Goal: Task Accomplishment & Management: Complete application form

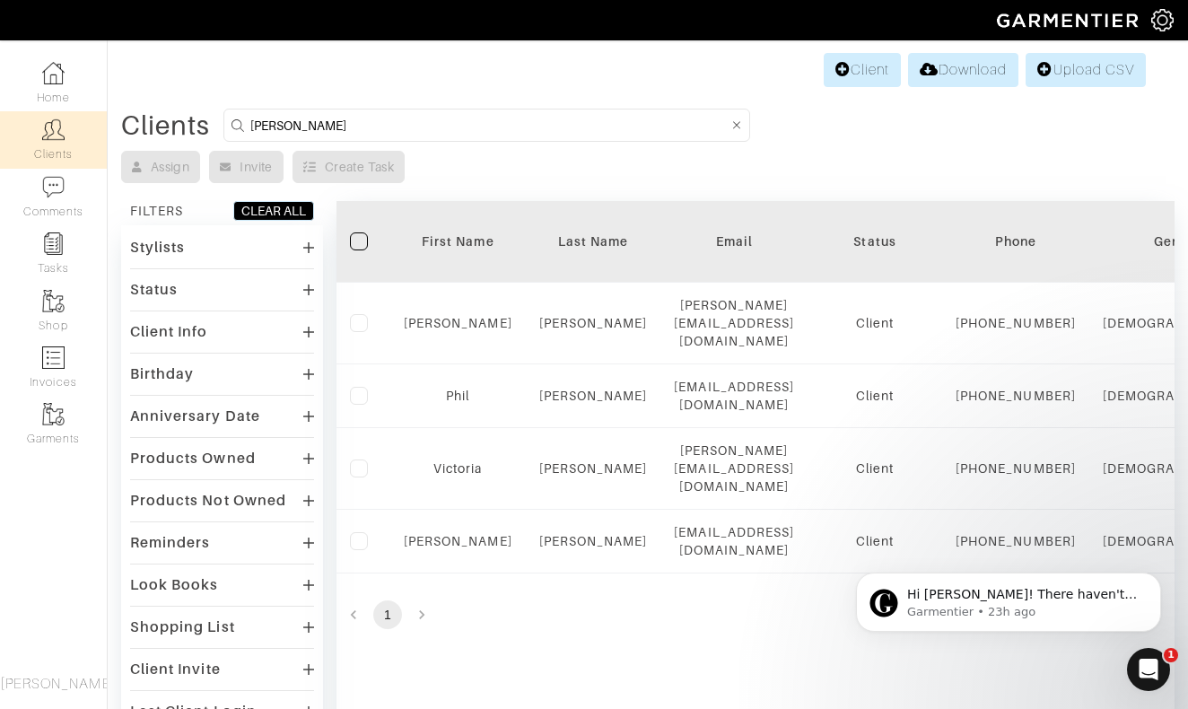
type input "[PERSON_NAME]"
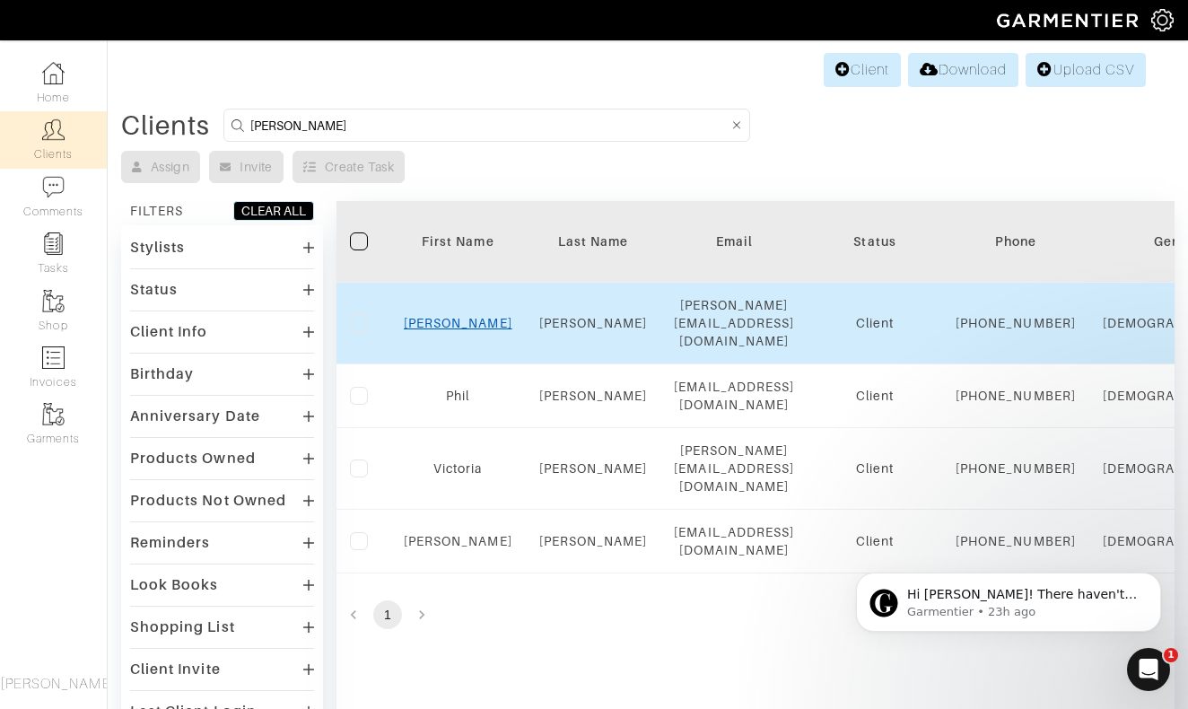
drag, startPoint x: 0, startPoint y: 0, endPoint x: 458, endPoint y: 325, distance: 561.7
click at [458, 325] on link "Anderson" at bounding box center [458, 323] width 109 height 14
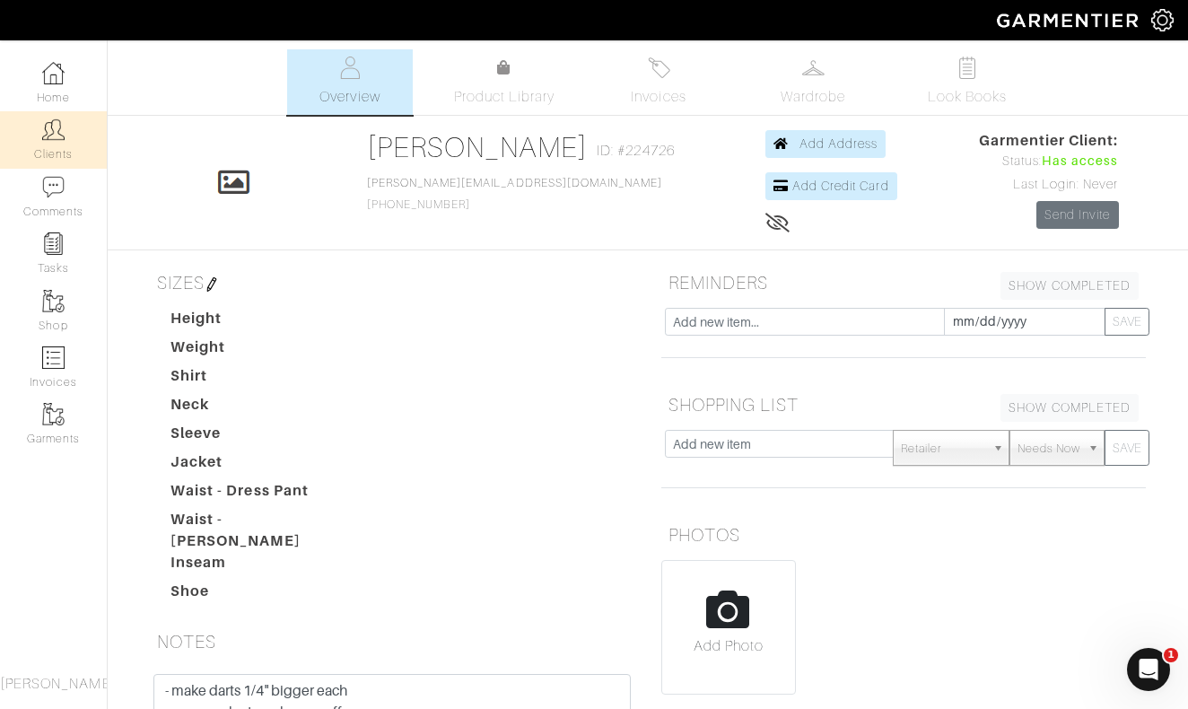
click at [71, 141] on link "Clients" at bounding box center [53, 139] width 107 height 57
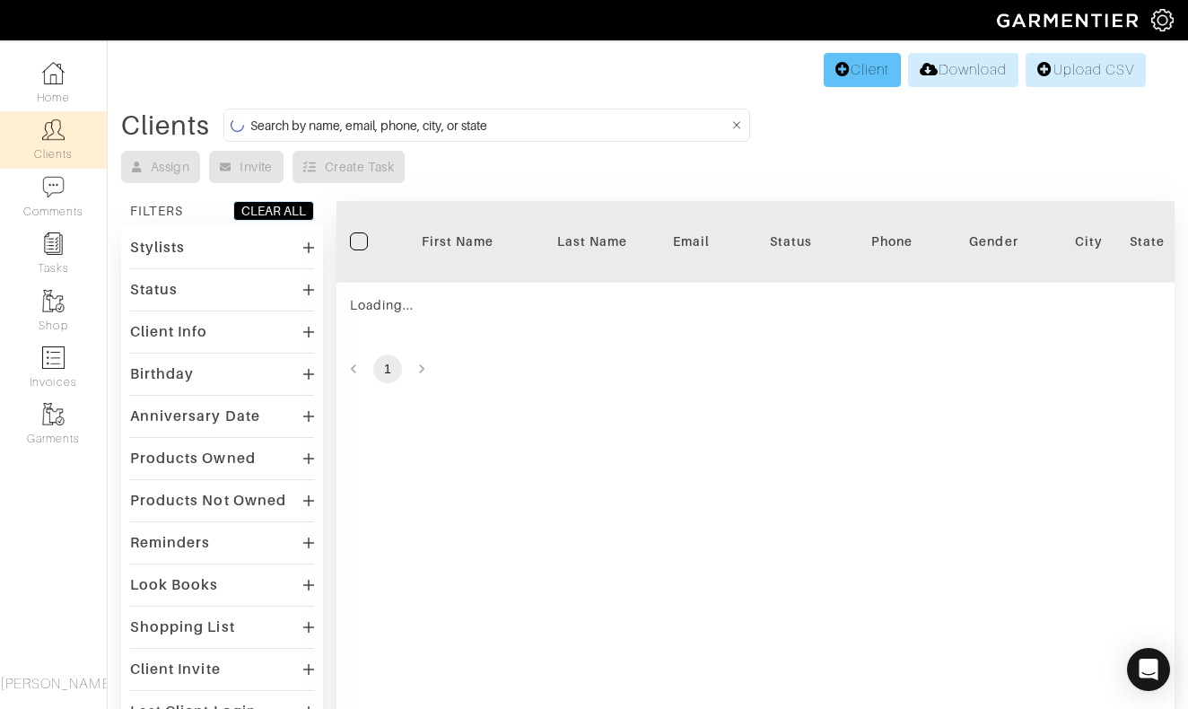
click at [844, 83] on link "Client" at bounding box center [861, 70] width 77 height 34
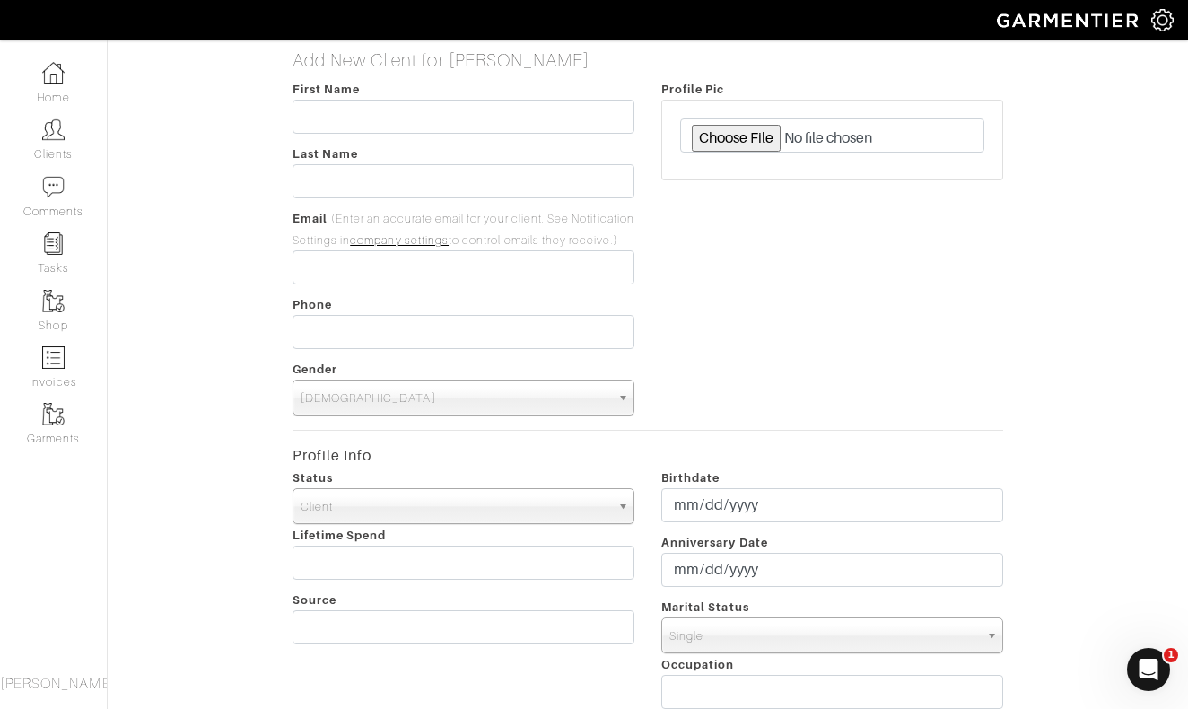
click at [755, 306] on div "Profile Pic" at bounding box center [832, 246] width 369 height 337
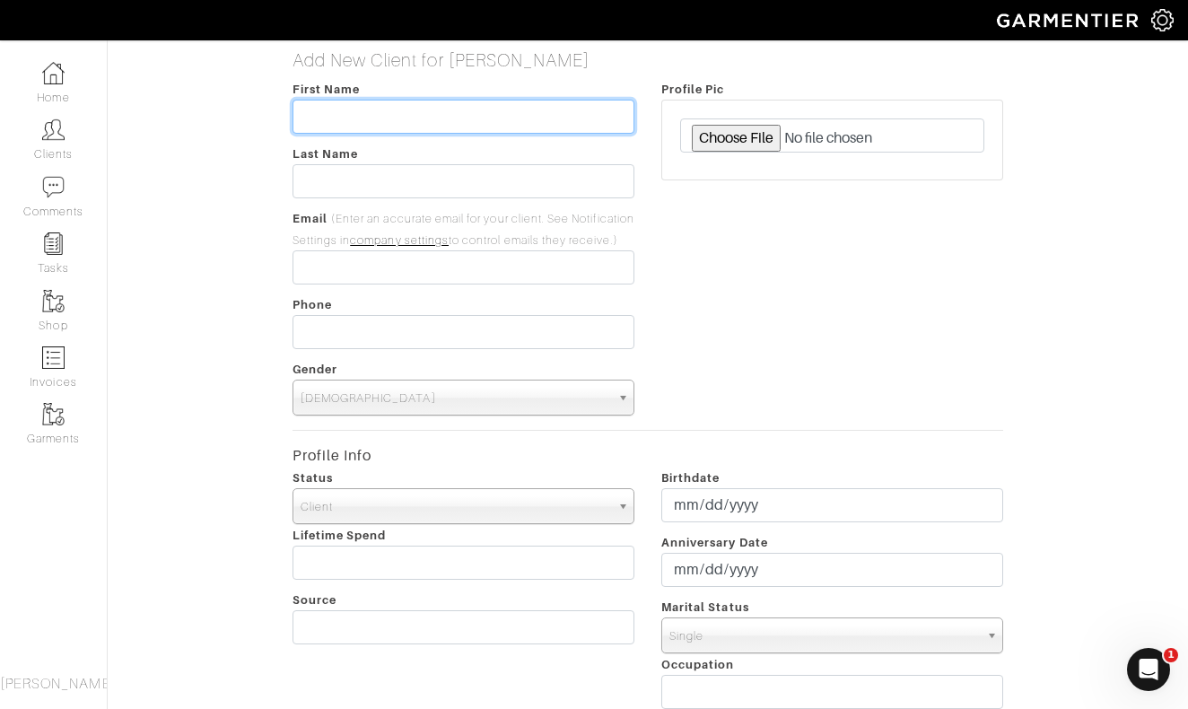
click at [510, 115] on input "text" at bounding box center [463, 117] width 342 height 34
type input "Bianca"
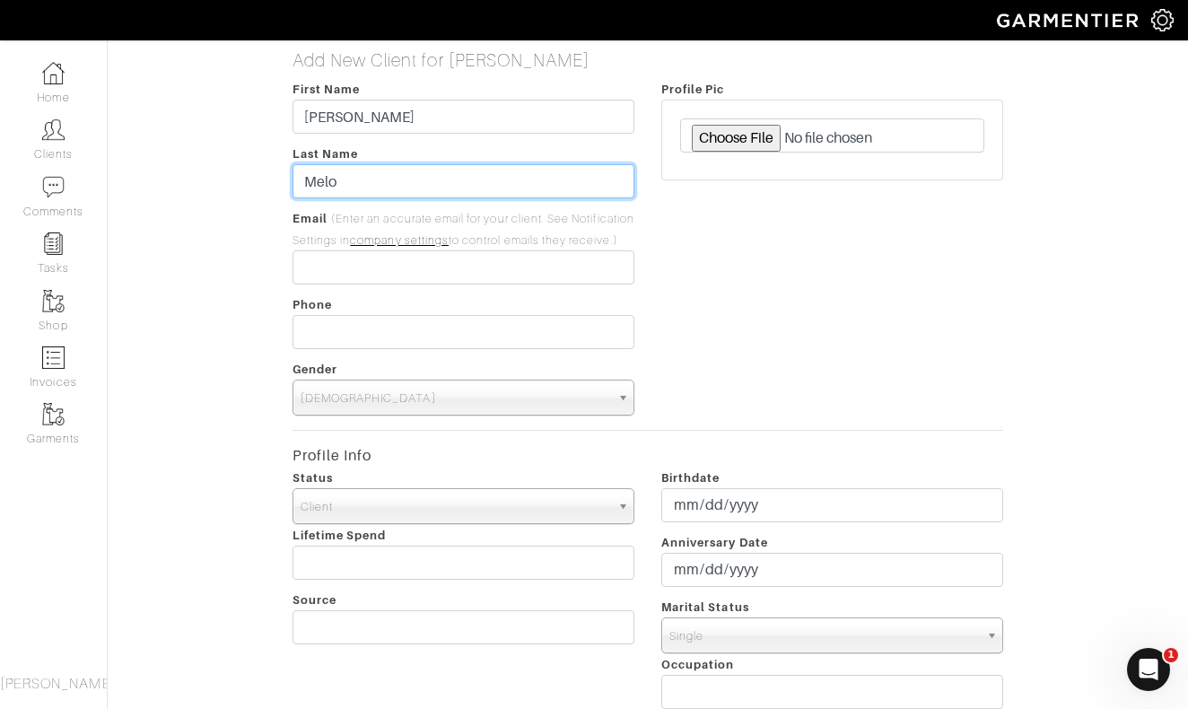
type input "Melo"
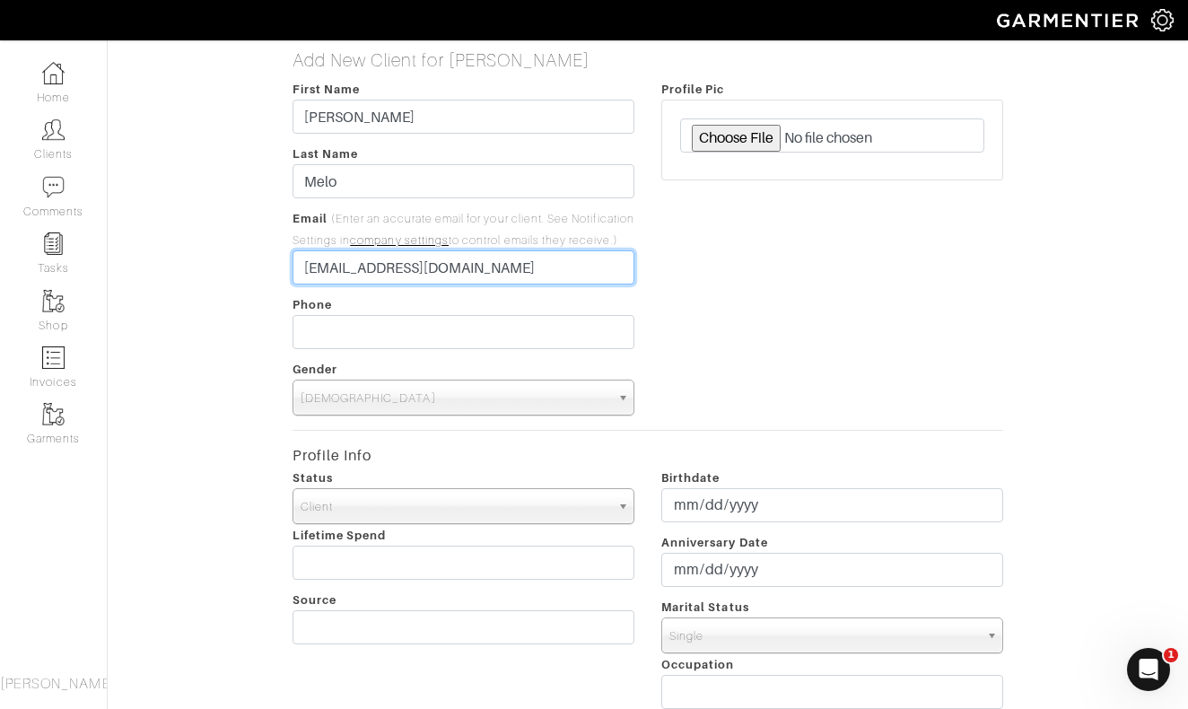
type input "[EMAIL_ADDRESS][DOMAIN_NAME]"
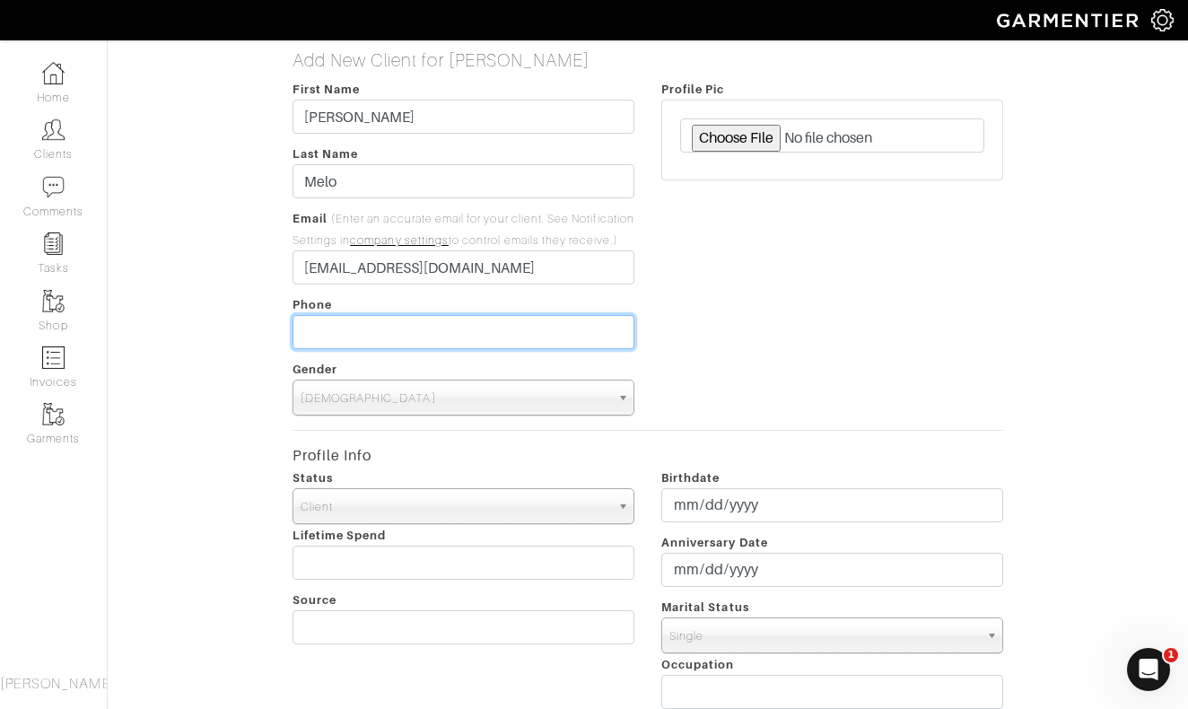
type input "___-___-____"
click at [831, 335] on div "Profile Pic" at bounding box center [832, 246] width 369 height 337
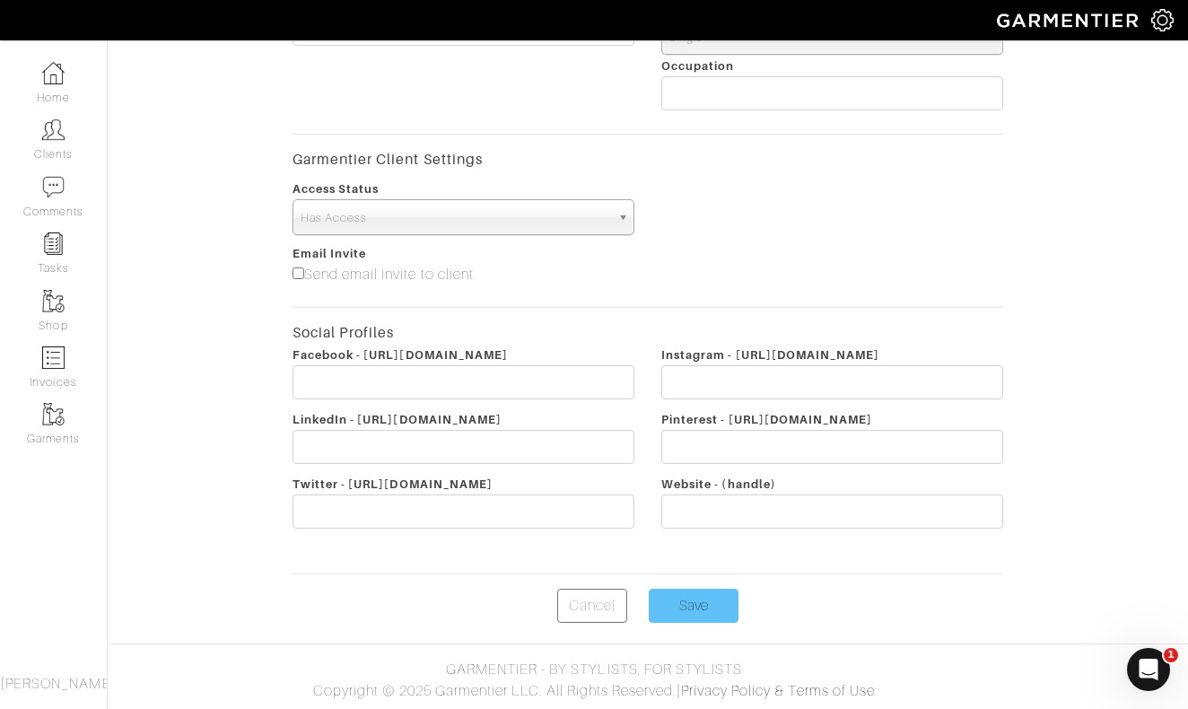
scroll to position [620, 0]
click at [685, 602] on input "Save" at bounding box center [694, 605] width 90 height 34
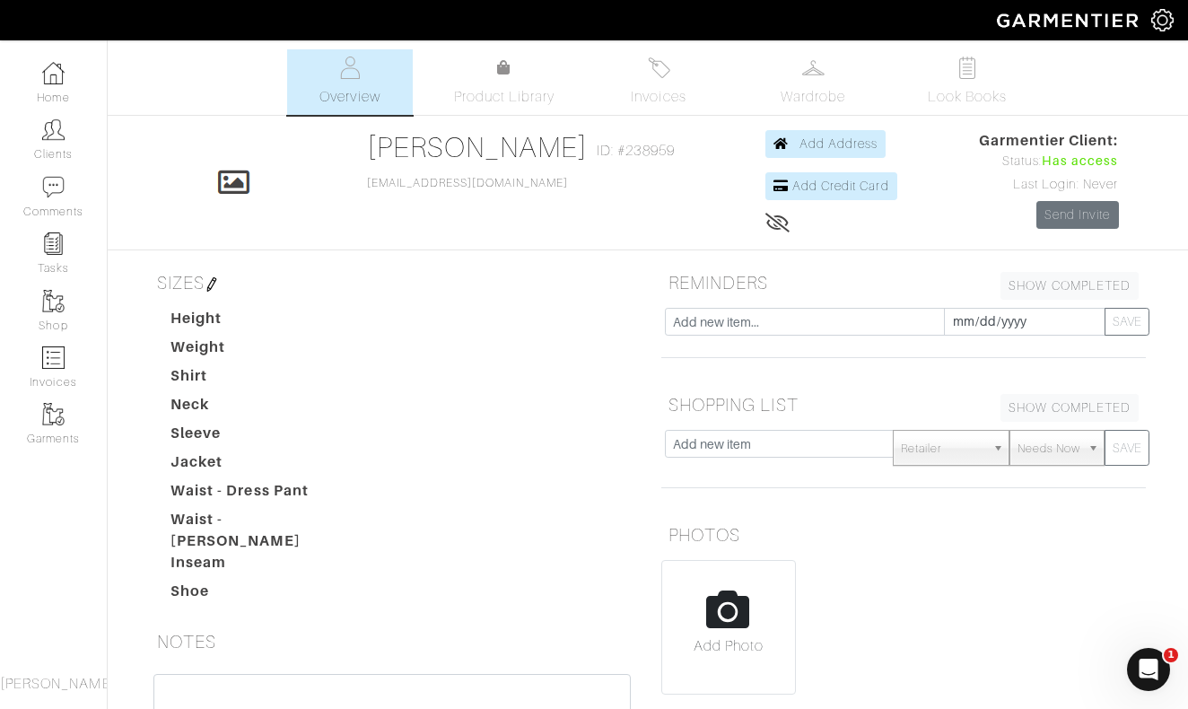
click at [451, 452] on dd at bounding box center [504, 462] width 286 height 22
click at [670, 83] on link "Invoices" at bounding box center [659, 81] width 126 height 65
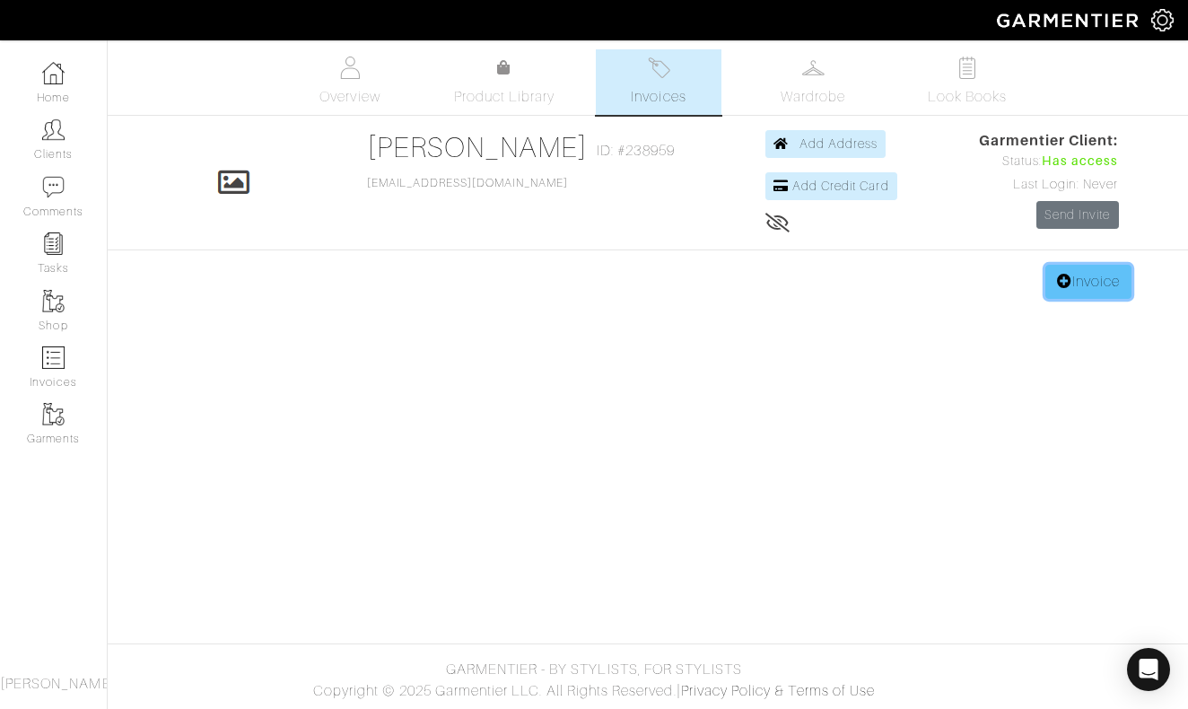
click at [1091, 287] on link "Invoice" at bounding box center [1088, 282] width 86 height 34
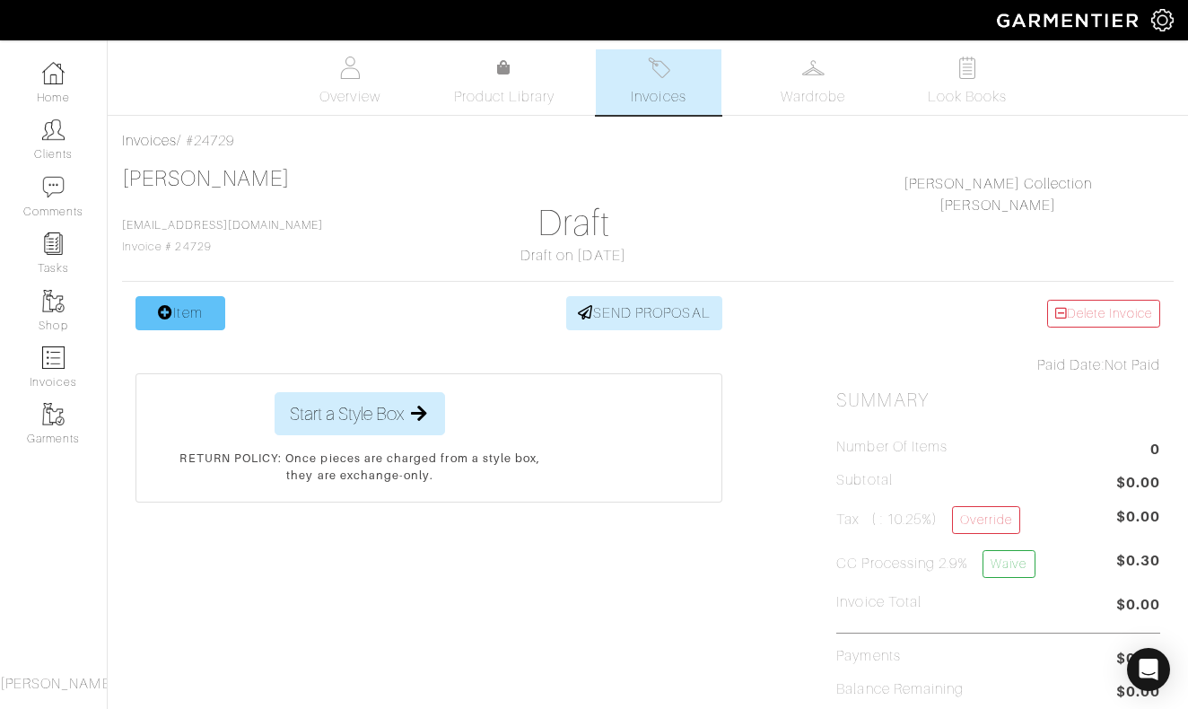
click at [192, 302] on link "Item" at bounding box center [180, 313] width 90 height 34
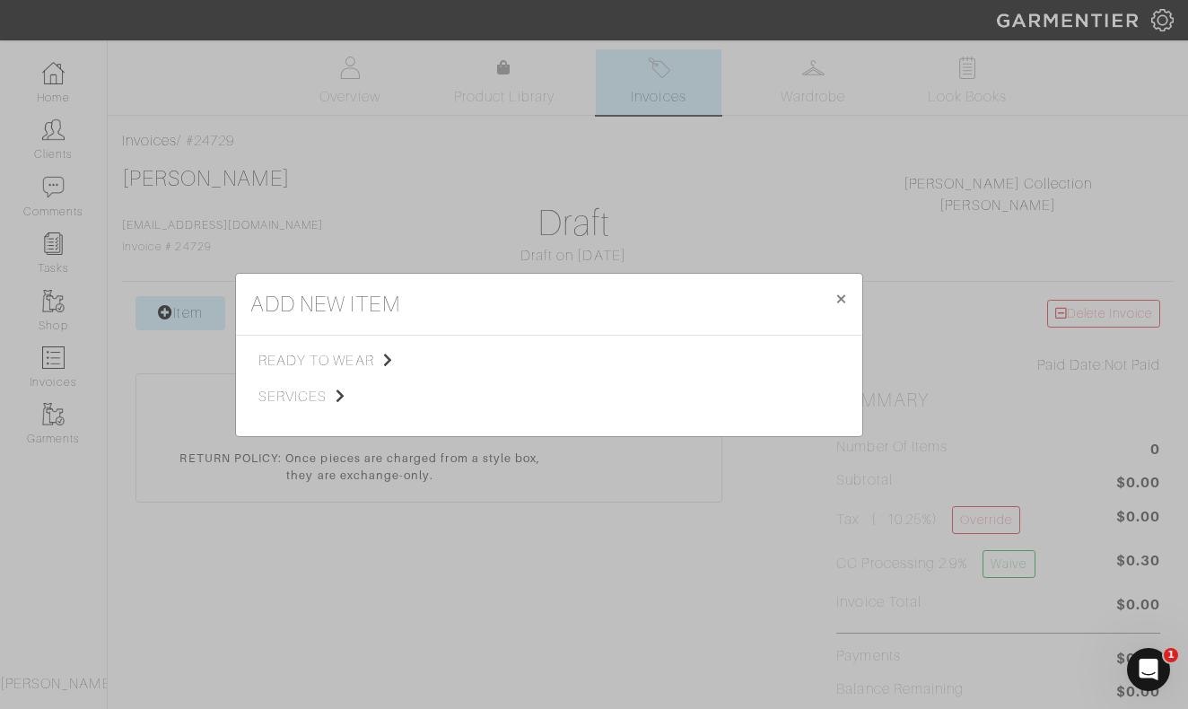
click at [263, 377] on div "ready to wear services" at bounding box center [355, 386] width 194 height 72
click at [331, 355] on span "ready to wear" at bounding box center [348, 361] width 180 height 22
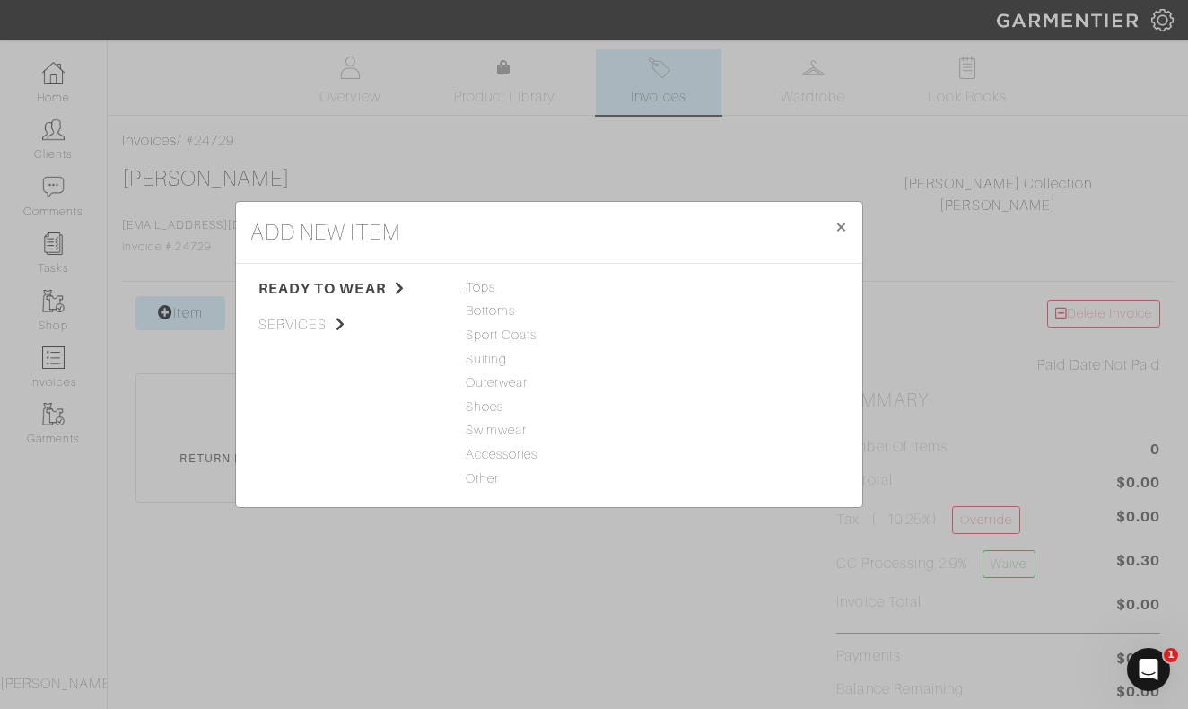
click at [481, 293] on span "Tops" at bounding box center [549, 288] width 167 height 20
click at [677, 337] on link "Woven" at bounding box center [680, 334] width 42 height 14
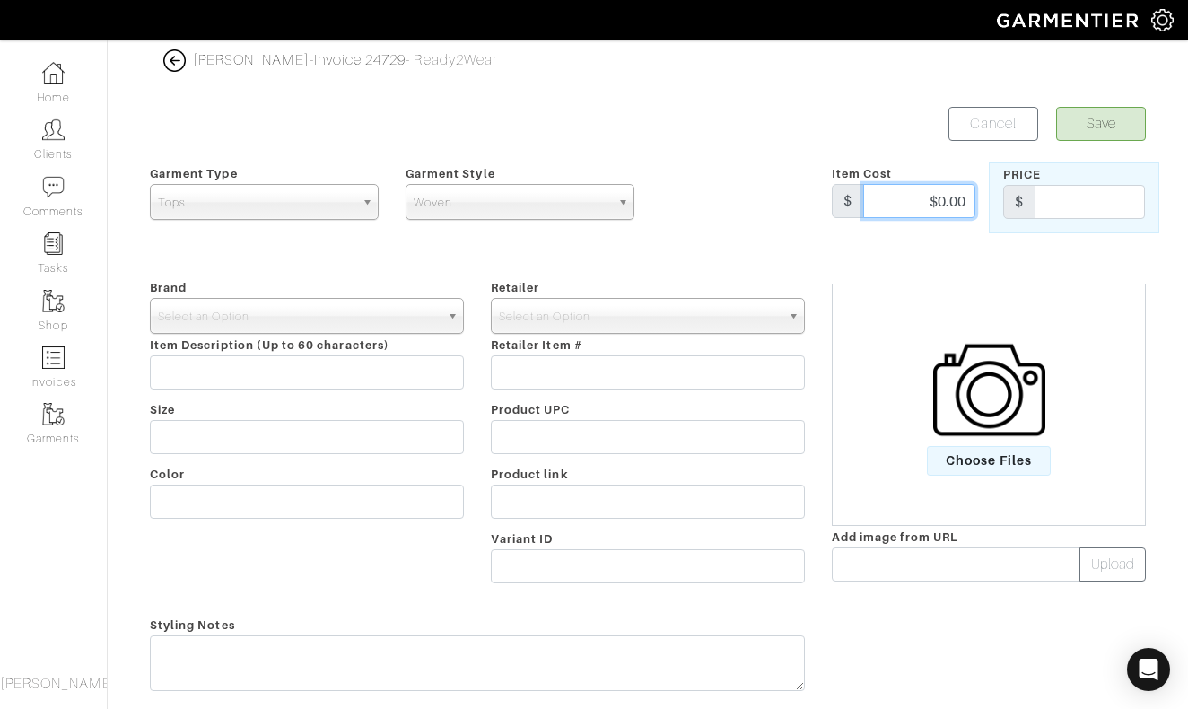
click at [1023, 202] on div "Garment Type Tops Bottoms Sport Coats Suiting Outerwear Shoes Swimwear Accessor…" at bounding box center [647, 197] width 1023 height 71
type input "325"
click at [1101, 124] on button "Save" at bounding box center [1101, 124] width 90 height 34
drag, startPoint x: 939, startPoint y: 204, endPoint x: 1010, endPoint y: 205, distance: 70.9
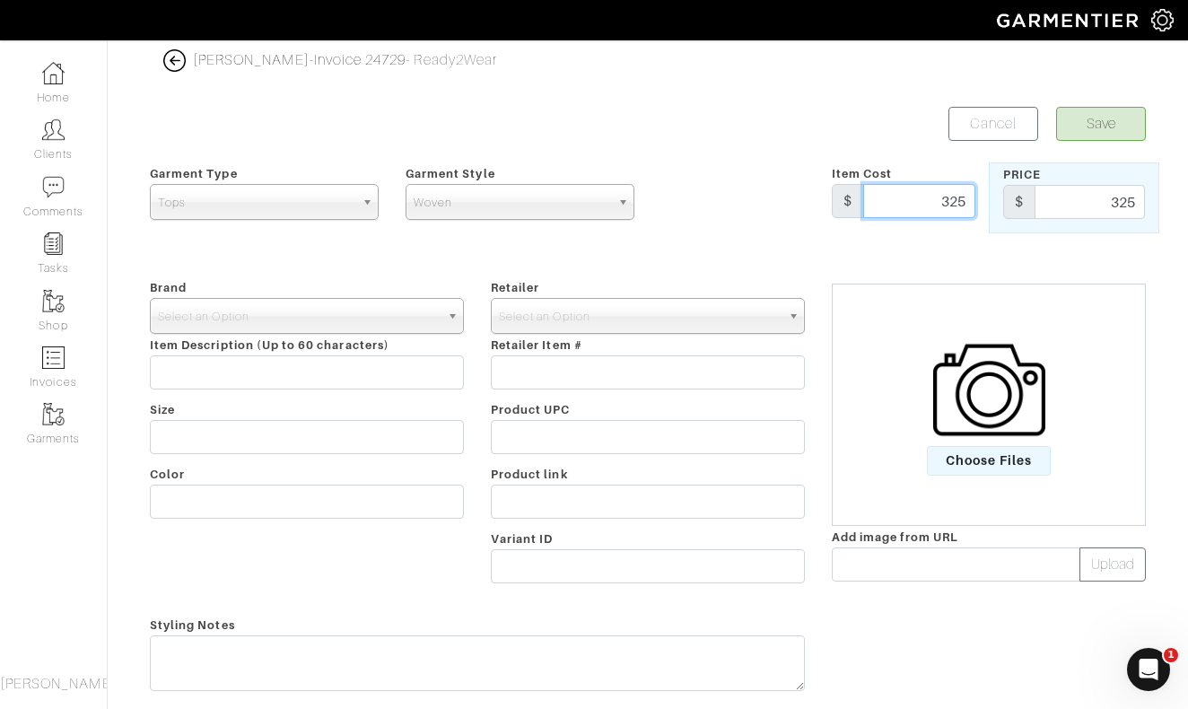
click at [1006, 204] on div "Garment Type Tops Bottoms Sport Coats Suiting Outerwear Shoes Swimwear Accessor…" at bounding box center [647, 197] width 1023 height 71
type input "349"
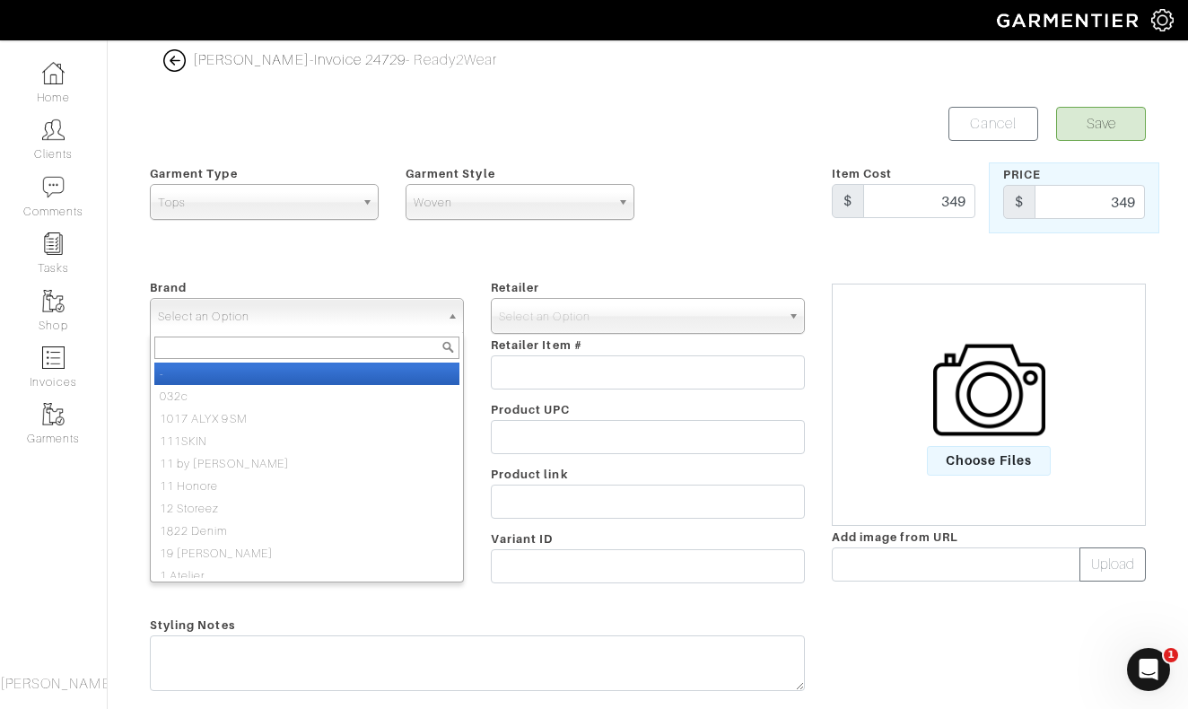
click at [420, 319] on span "Select an Option" at bounding box center [299, 317] width 282 height 36
type input "[PERSON_NAME]"
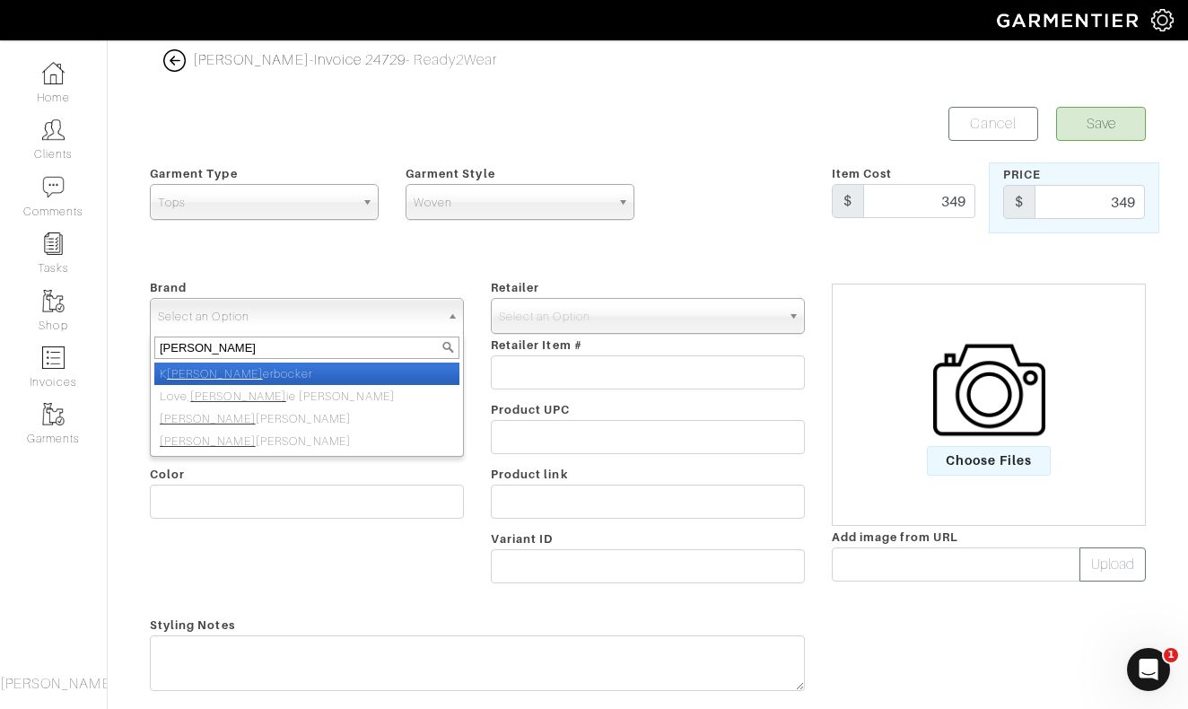
select select "Knickerbocker"
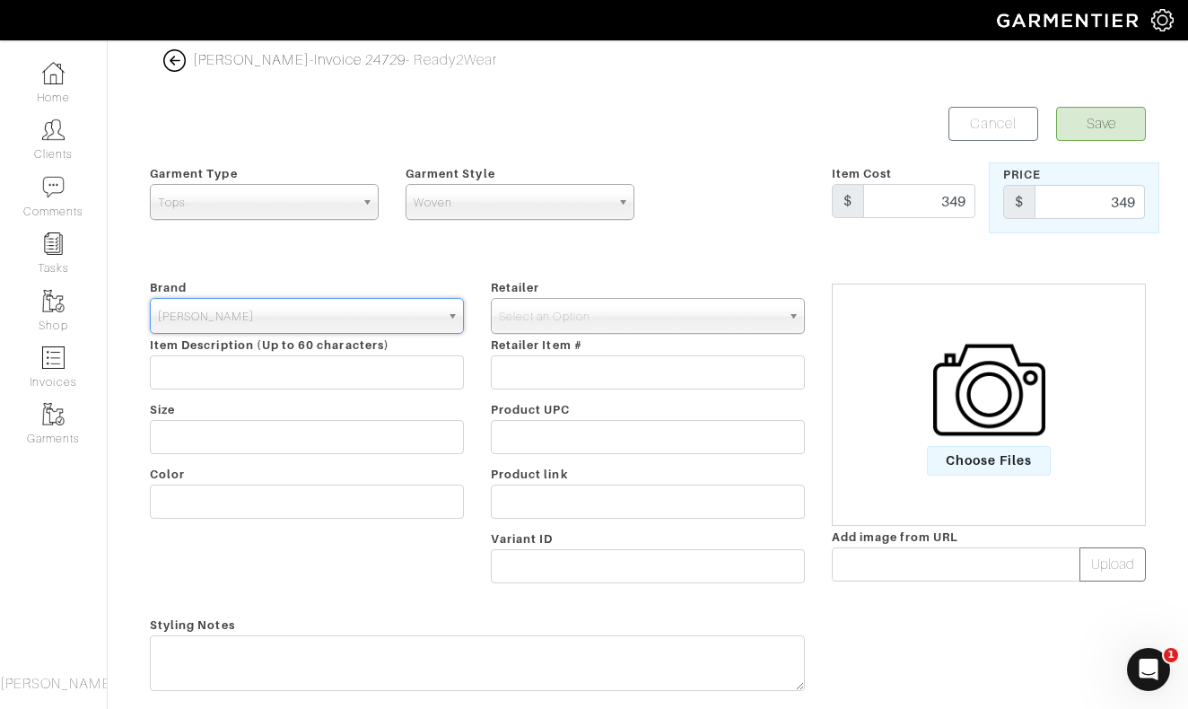
click at [381, 309] on span "[PERSON_NAME]" at bounding box center [299, 317] width 282 height 36
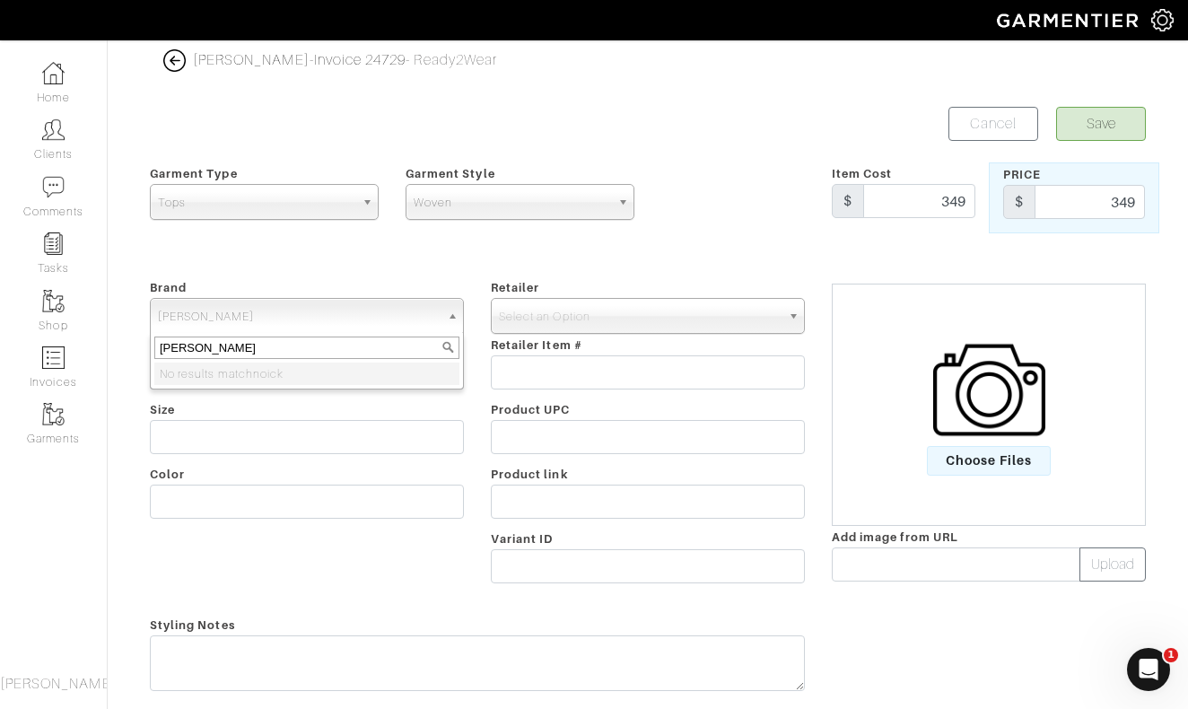
type input "Nick roy"
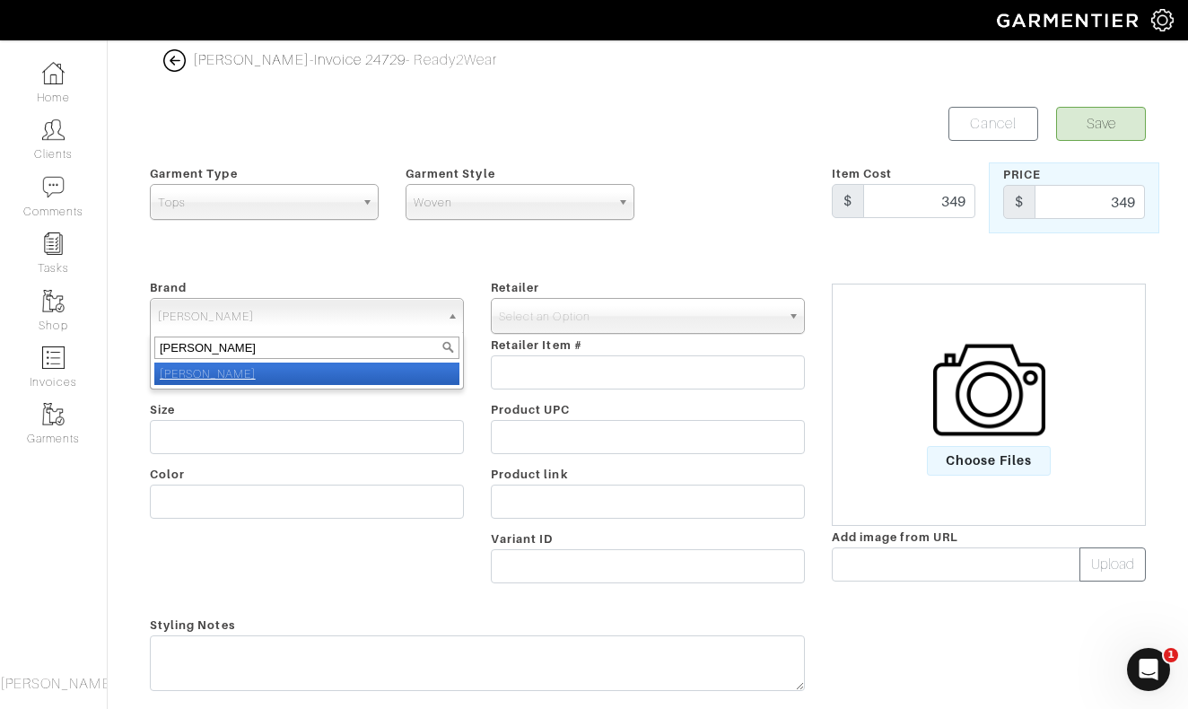
select select "[PERSON_NAME]"
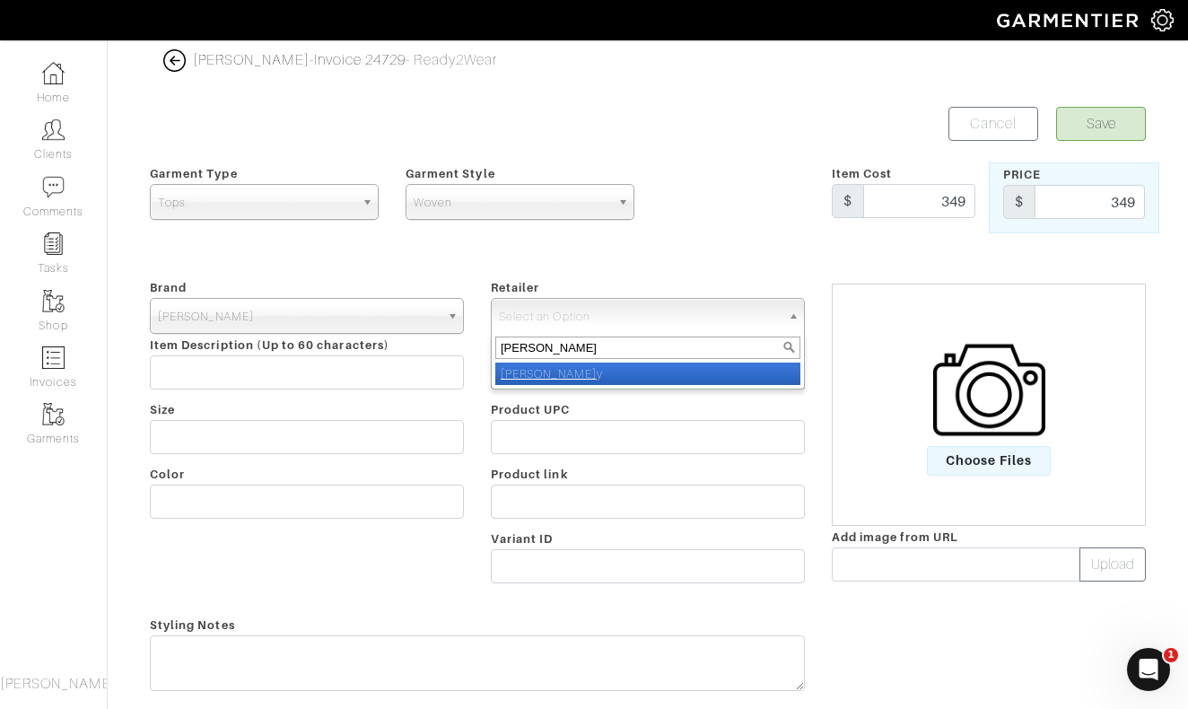
type input "nick roy"
select select "5031"
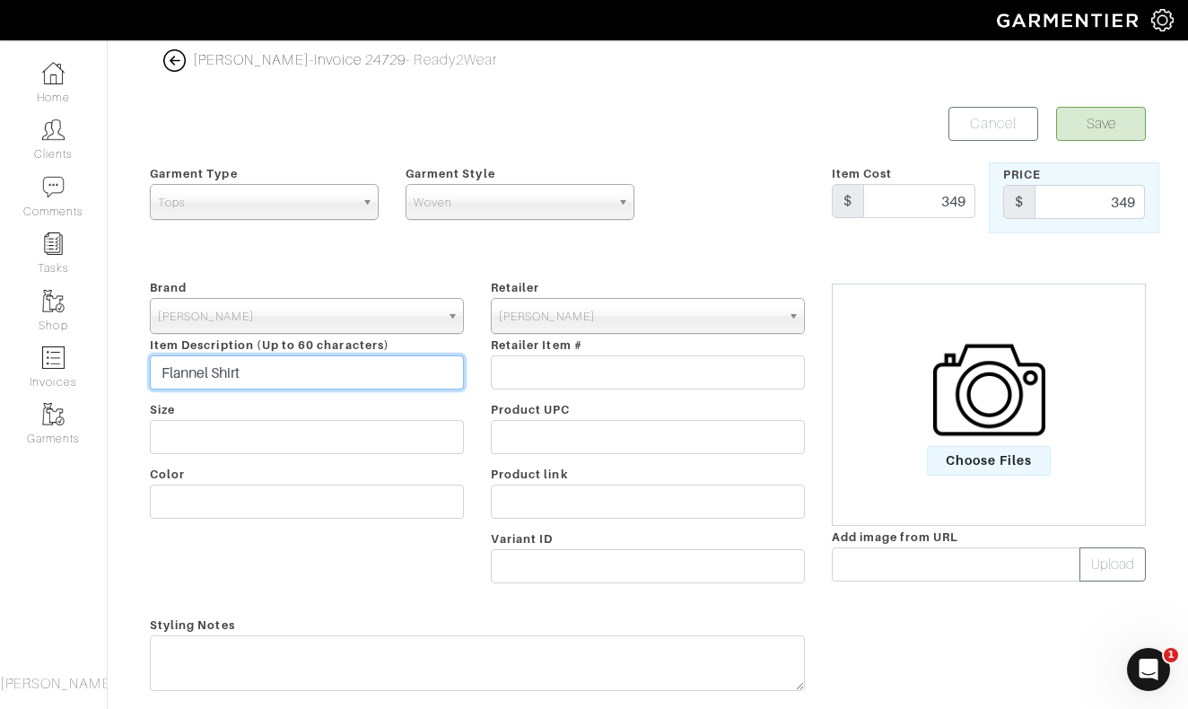
type input "Flannel Shirt"
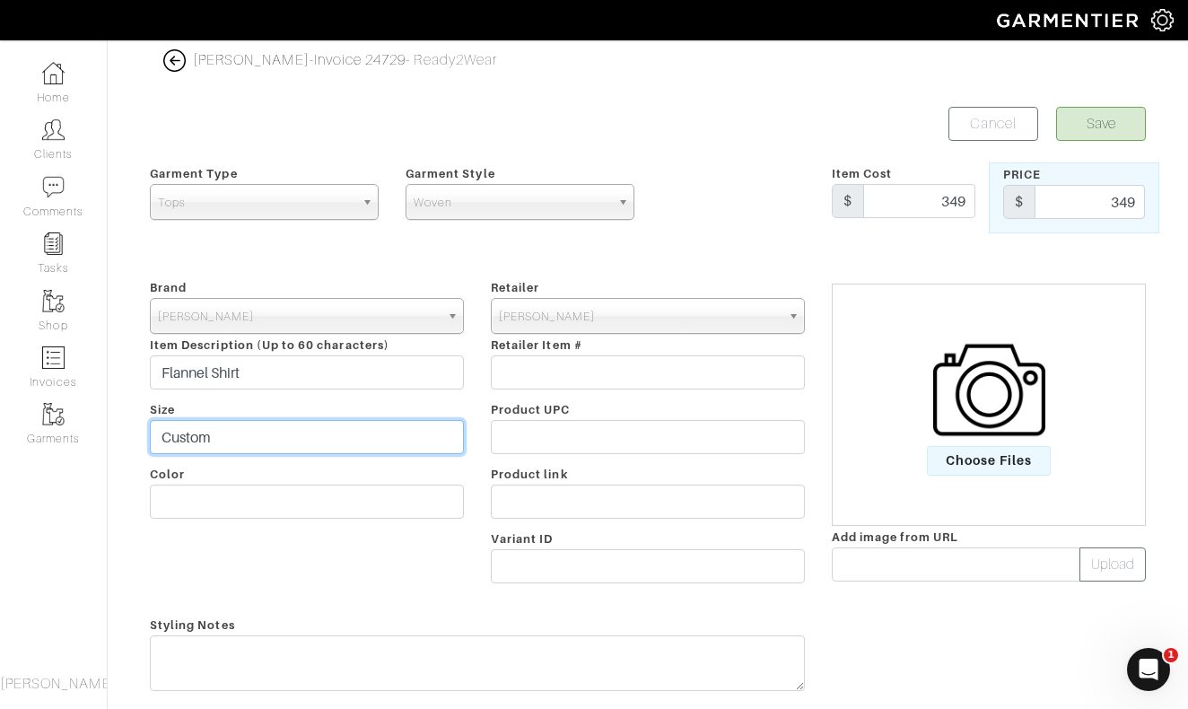
type input "Custom"
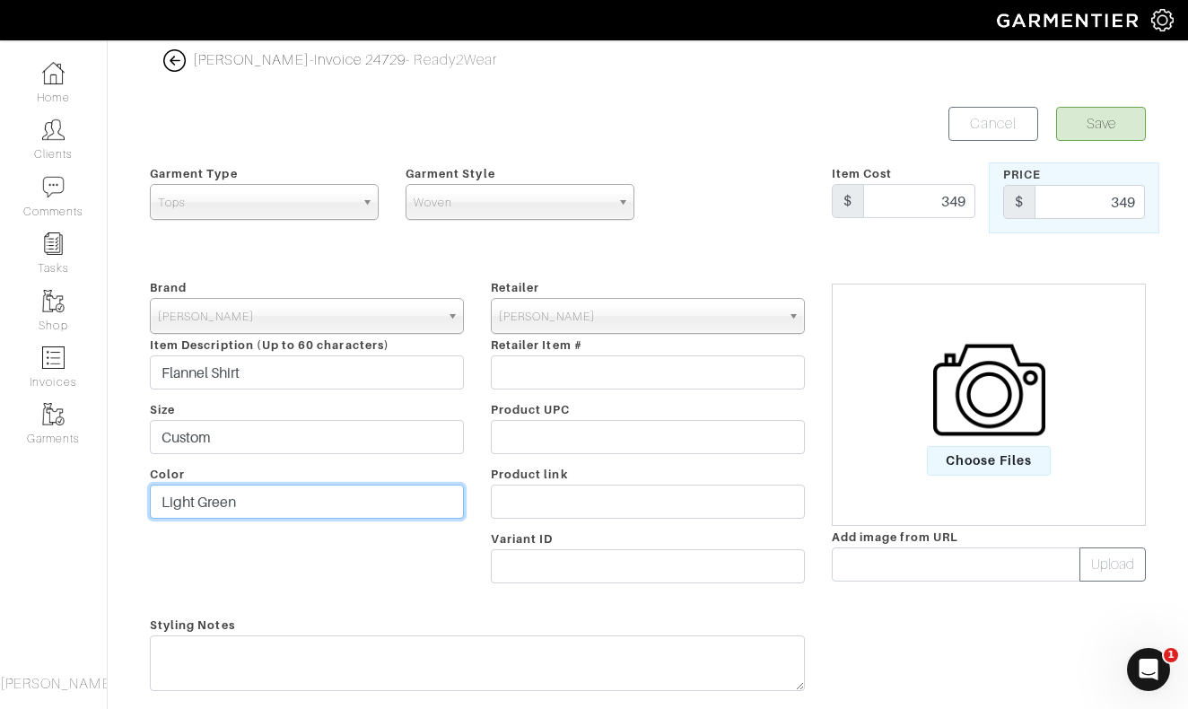
type input "Light Green"
click at [1092, 118] on button "Save" at bounding box center [1101, 124] width 90 height 34
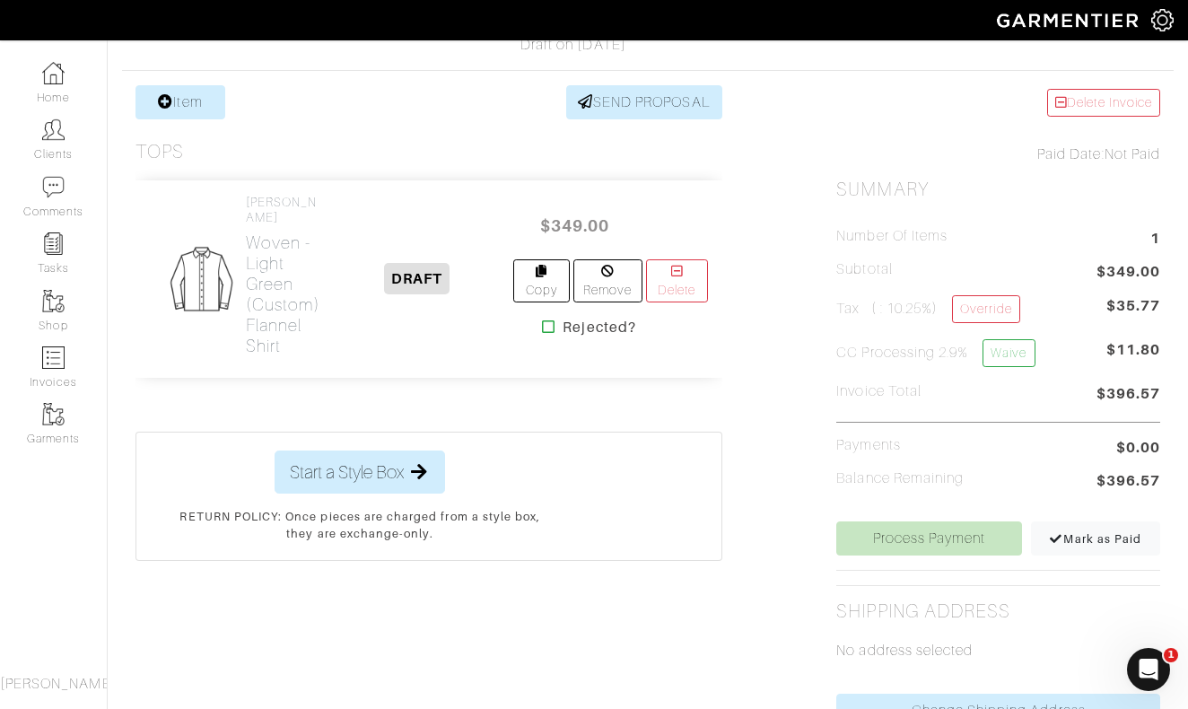
click at [991, 208] on div "Number of Items 1 Subtotal $349.00 Tax ( : 10.25%) Override $35.77 CC Processin…" at bounding box center [998, 361] width 324 height 320
click at [1016, 353] on link "Waive" at bounding box center [1008, 353] width 52 height 28
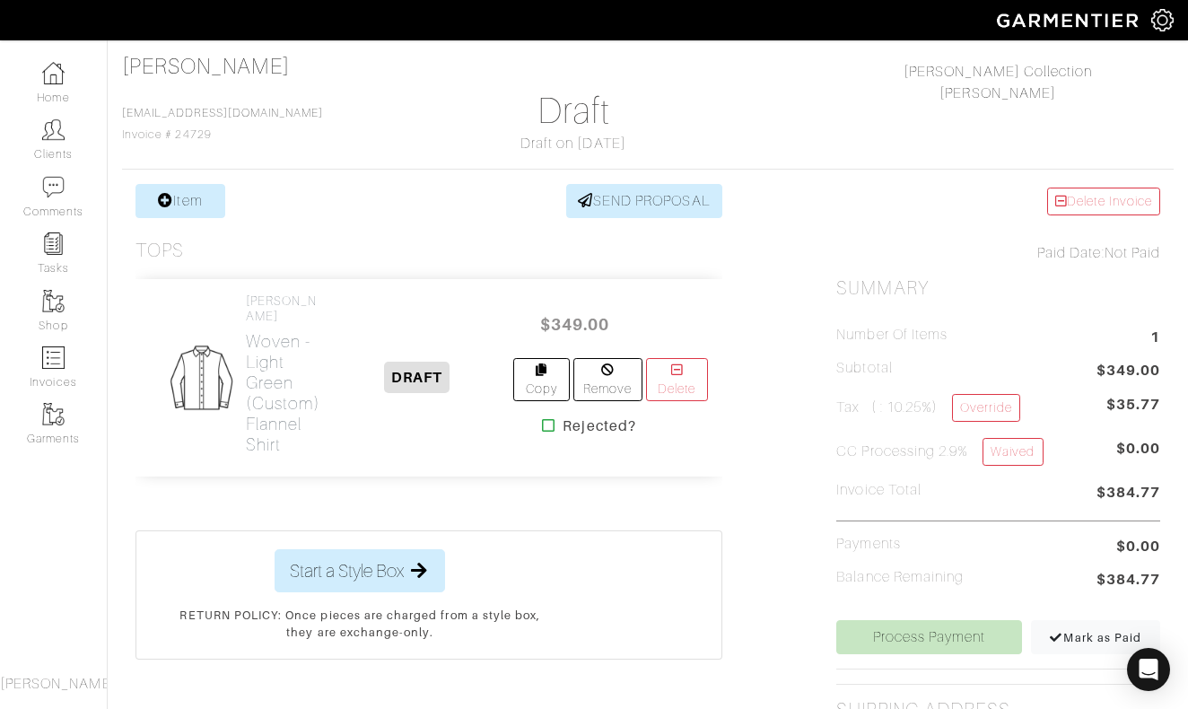
scroll to position [144, 0]
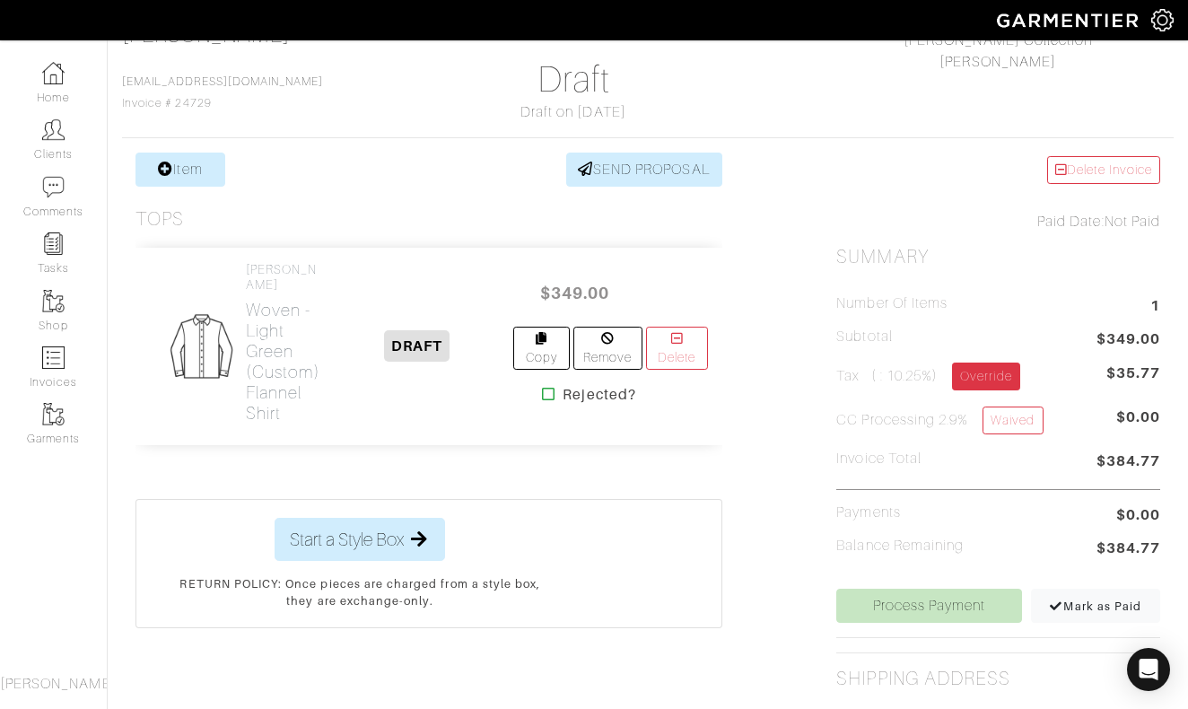
click at [974, 387] on link "Override" at bounding box center [985, 376] width 67 height 28
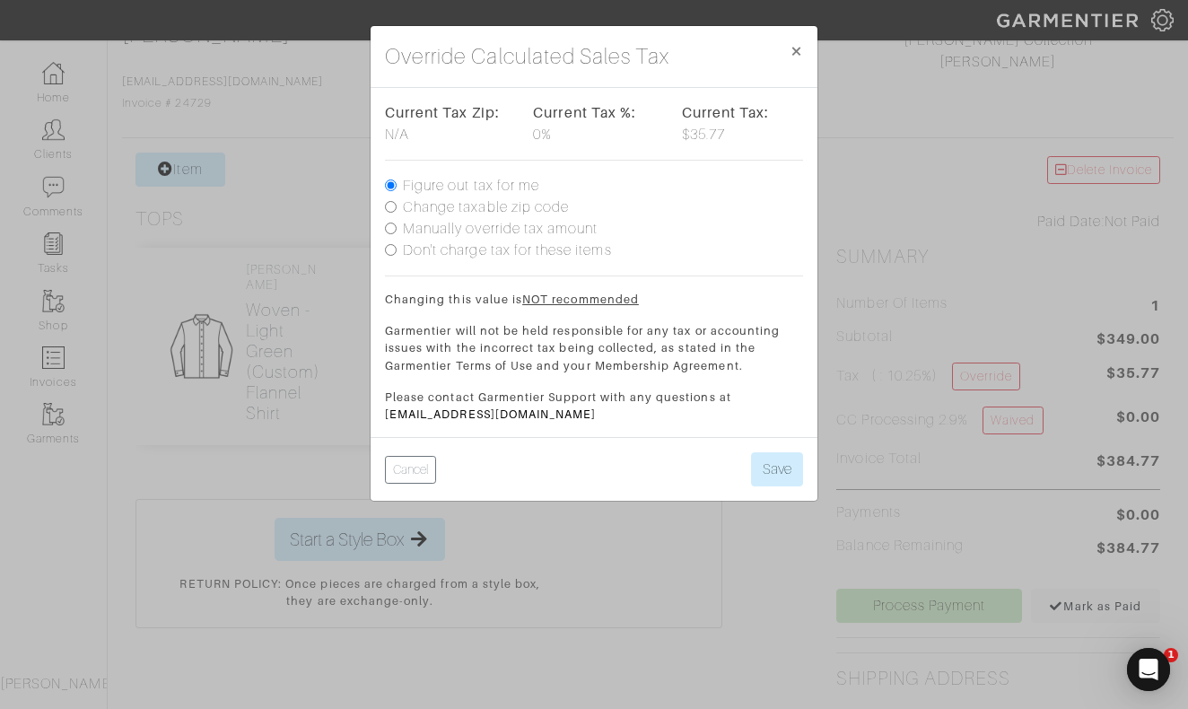
scroll to position [0, 0]
click at [486, 247] on label "Don't charge tax for these items" at bounding box center [507, 250] width 209 height 22
click at [396, 247] on input "Don't charge tax for these items" at bounding box center [391, 250] width 12 height 12
radio input "true"
click at [779, 467] on button "Save" at bounding box center [777, 469] width 52 height 34
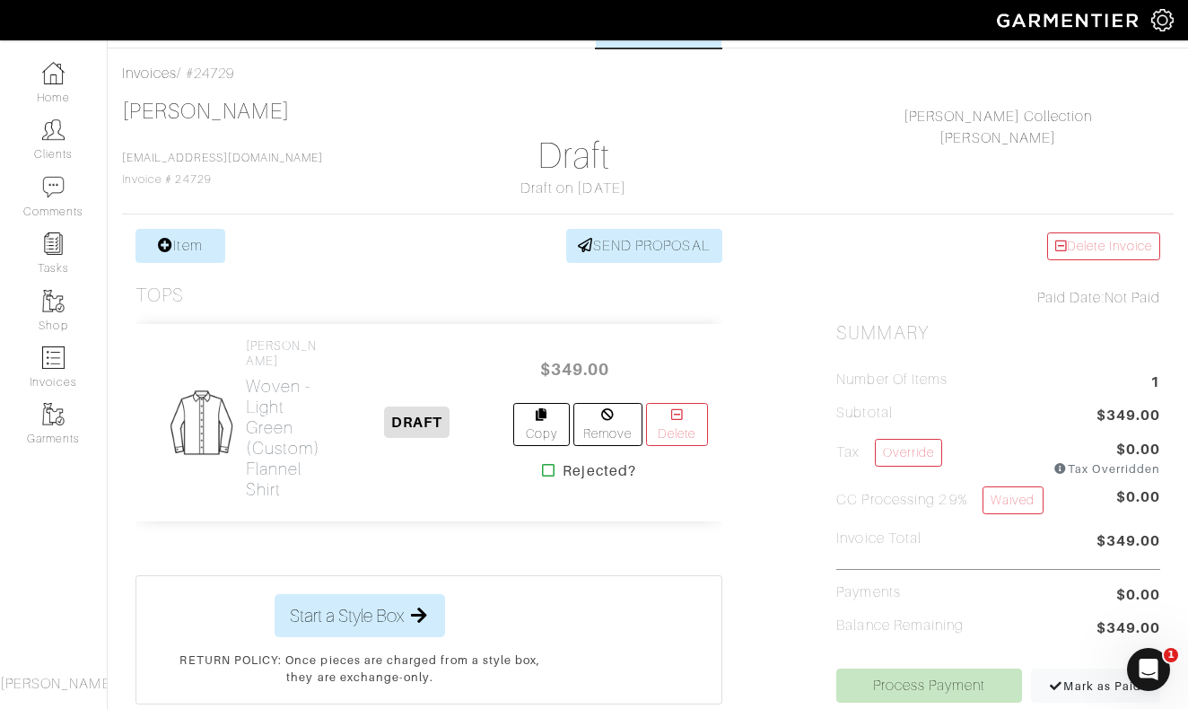
scroll to position [52, 0]
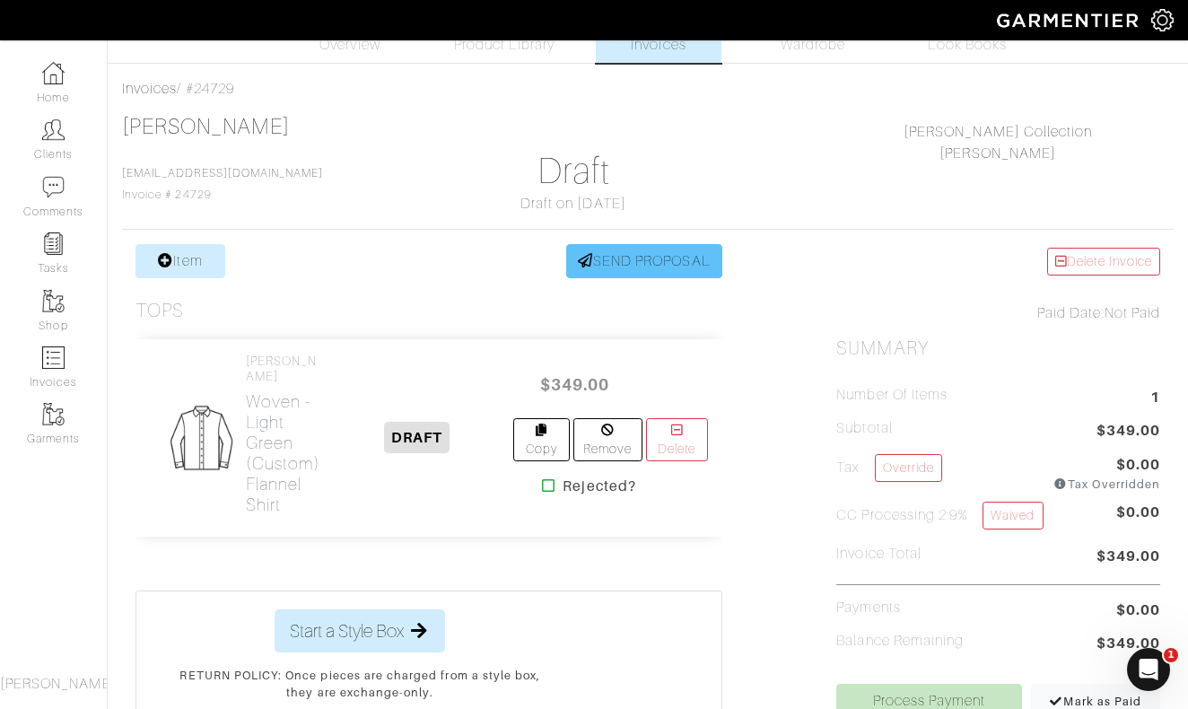
click at [612, 266] on link "SEND PROPOSAL" at bounding box center [644, 261] width 156 height 34
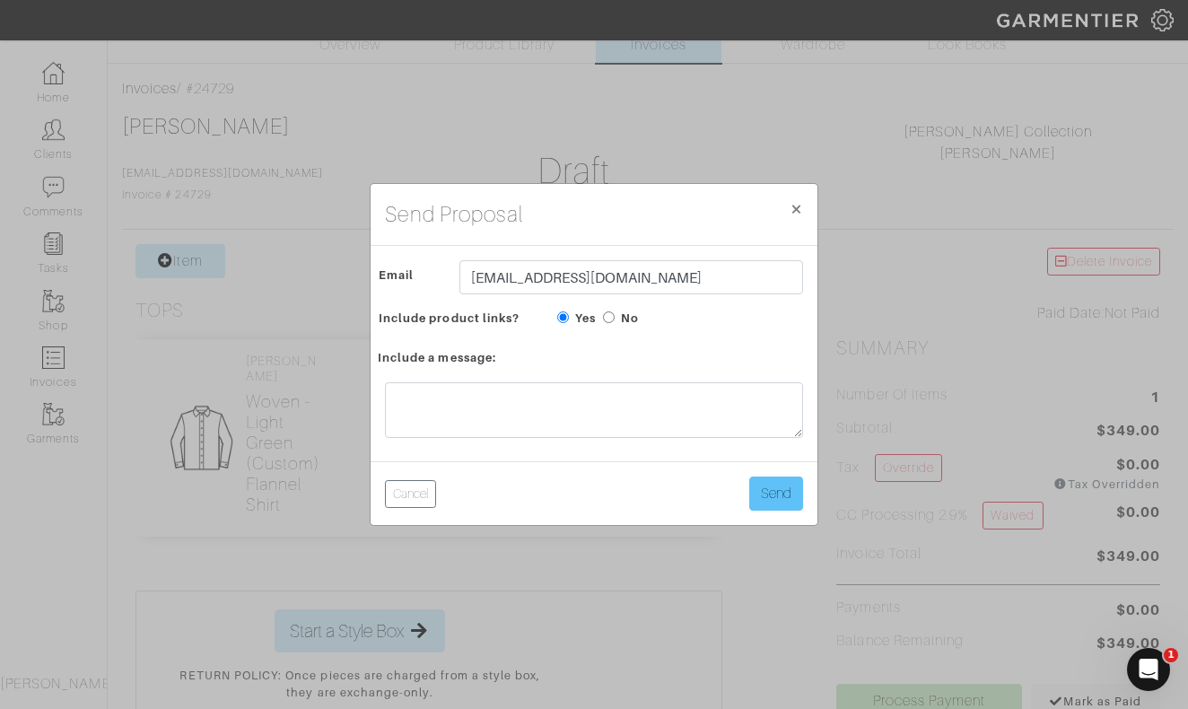
click at [783, 487] on button "Send" at bounding box center [776, 493] width 54 height 34
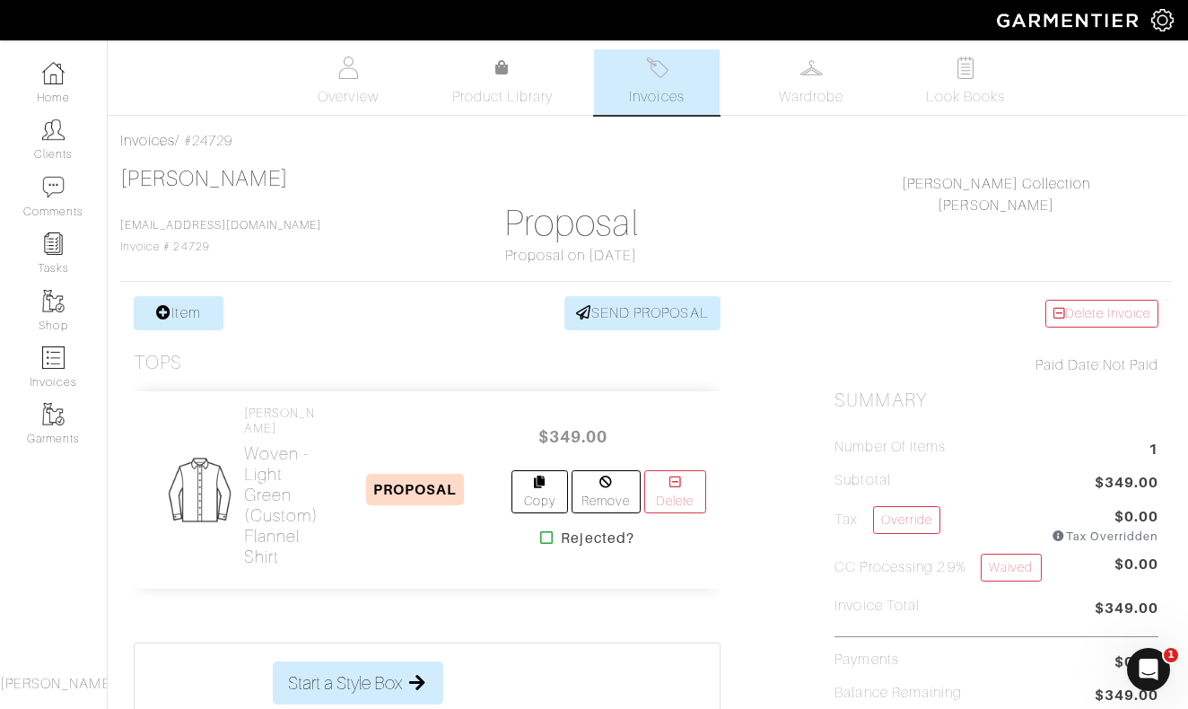
scroll to position [0, 2]
click at [55, 128] on img at bounding box center [53, 129] width 22 height 22
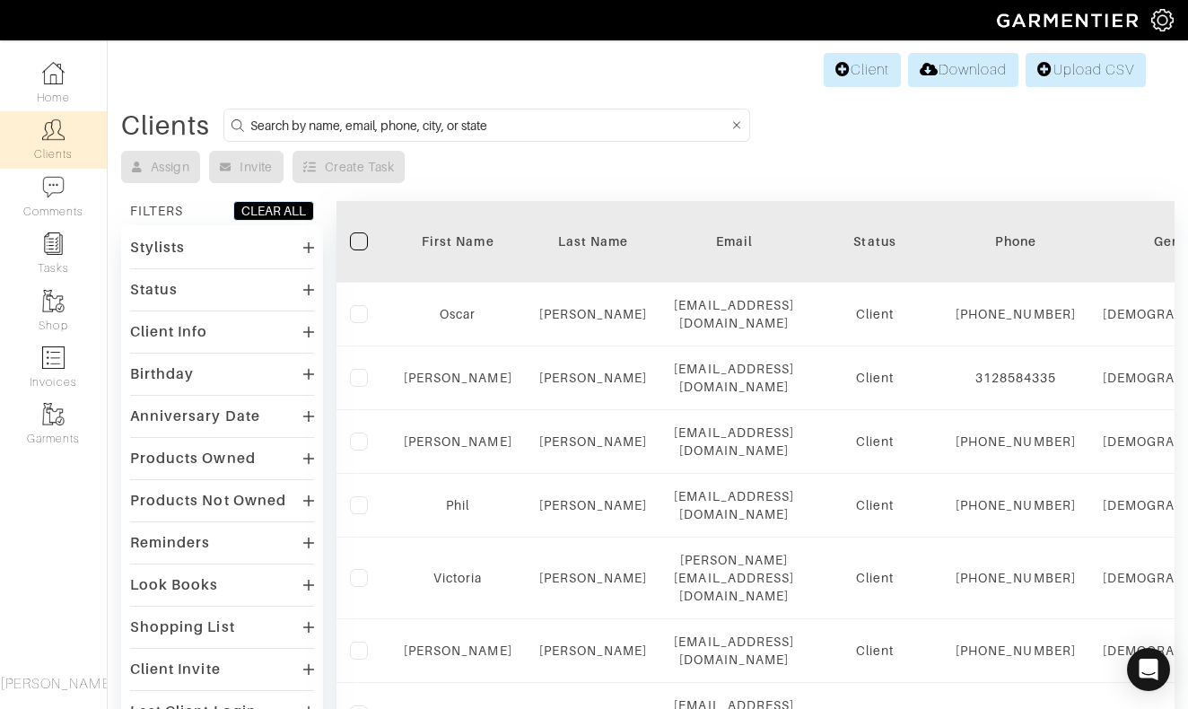
click at [535, 126] on input at bounding box center [489, 125] width 478 height 22
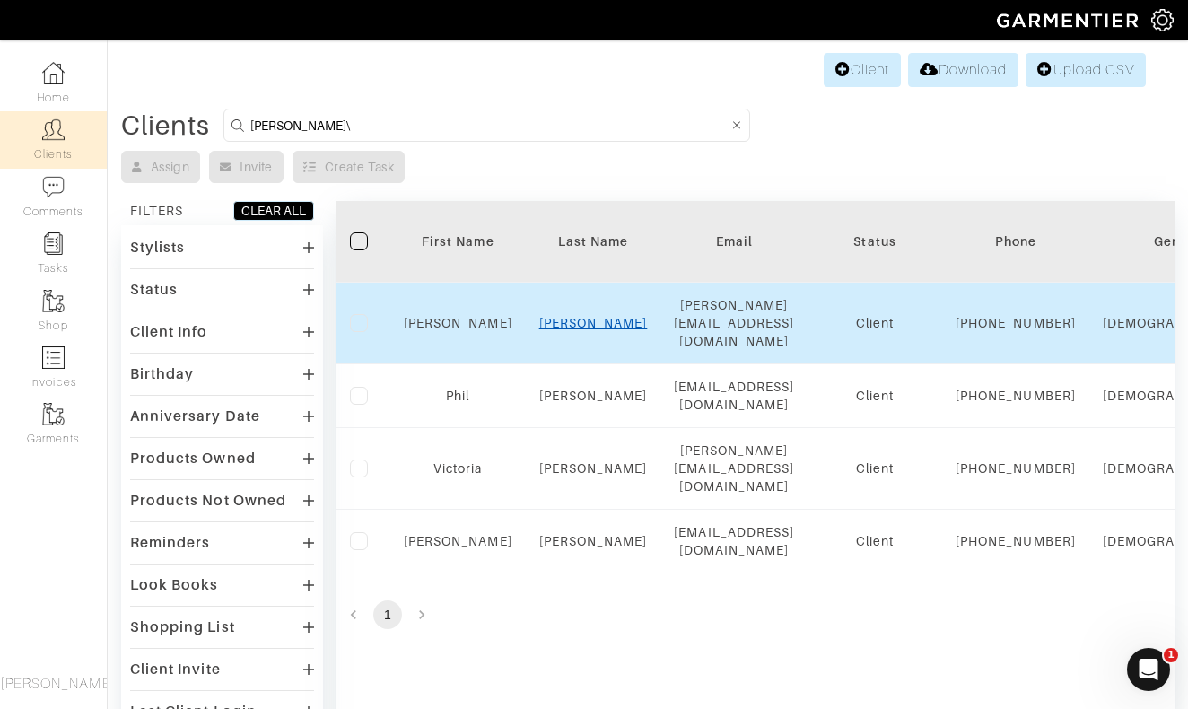
type input "[PERSON_NAME]\"
click at [599, 328] on link "[PERSON_NAME]" at bounding box center [593, 323] width 109 height 14
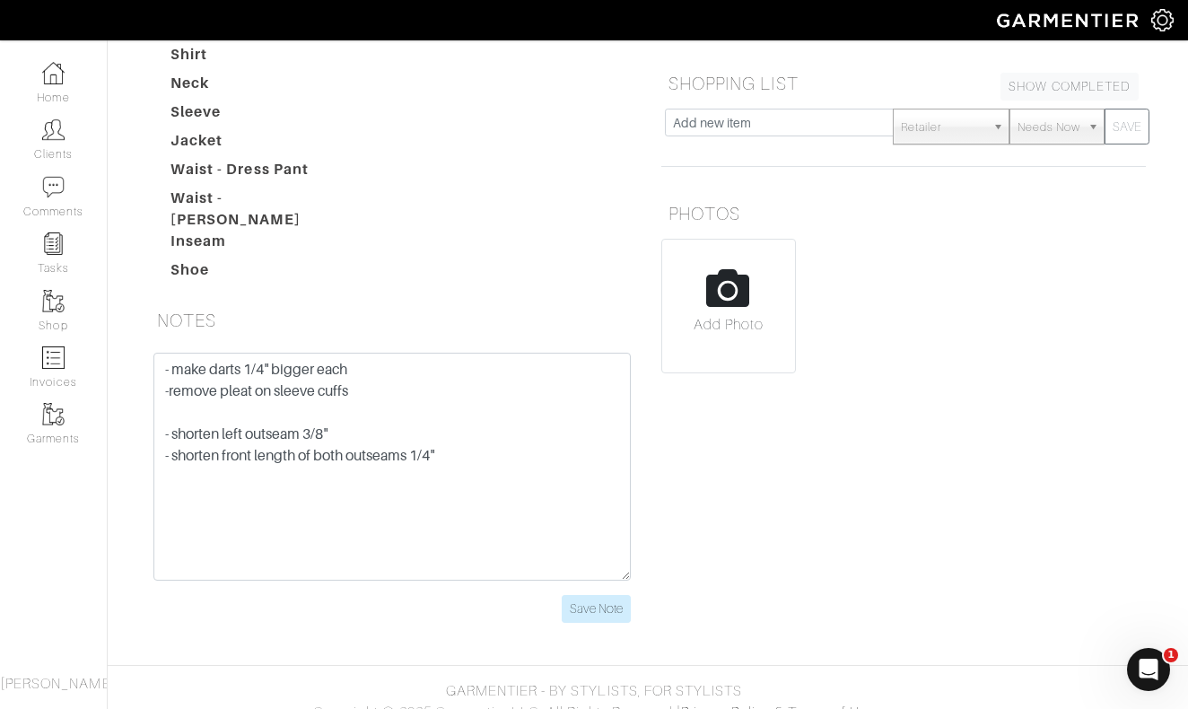
scroll to position [319, 0]
